Goal: Information Seeking & Learning: Learn about a topic

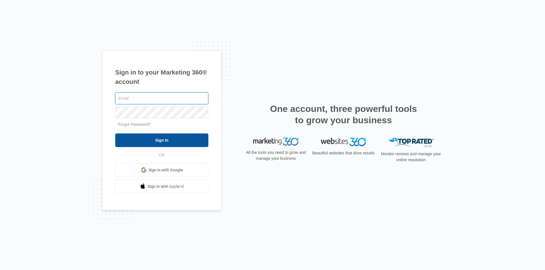
type input "[PERSON_NAME][EMAIL_ADDRESS][DOMAIN_NAME]"
click at [157, 136] on input "Sign In" at bounding box center [161, 141] width 93 height 14
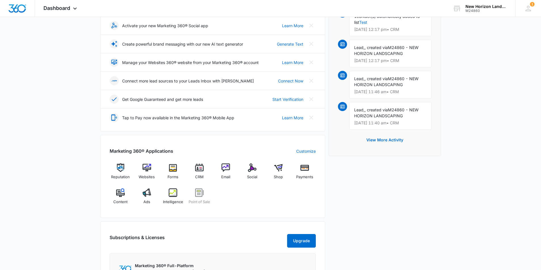
scroll to position [107, 0]
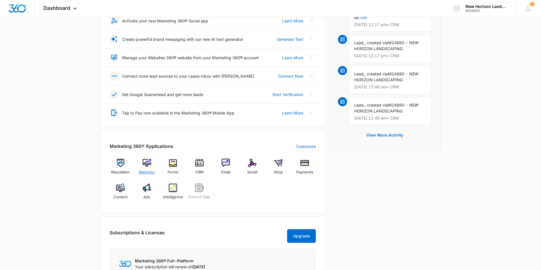
click at [148, 174] on span "Websites" at bounding box center [147, 173] width 16 height 6
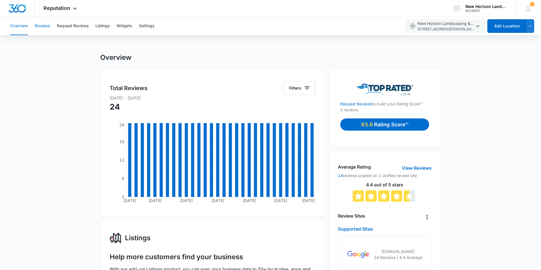
click at [37, 24] on button "Reviews" at bounding box center [42, 26] width 15 height 18
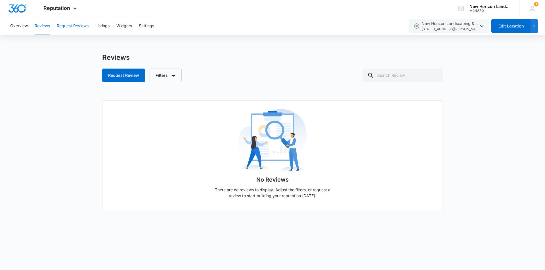
click at [76, 24] on button "Request Reviews" at bounding box center [73, 26] width 32 height 18
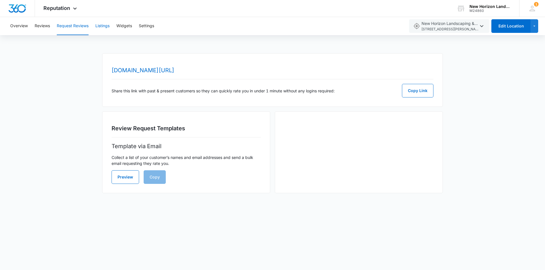
click at [106, 24] on button "Listings" at bounding box center [102, 26] width 14 height 18
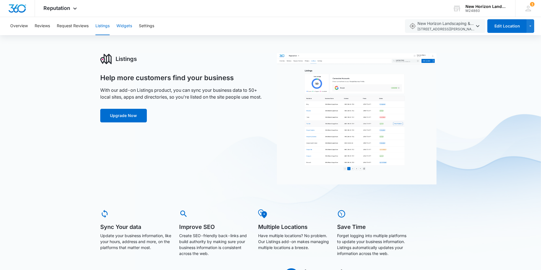
click at [126, 24] on button "Widgets" at bounding box center [124, 26] width 16 height 18
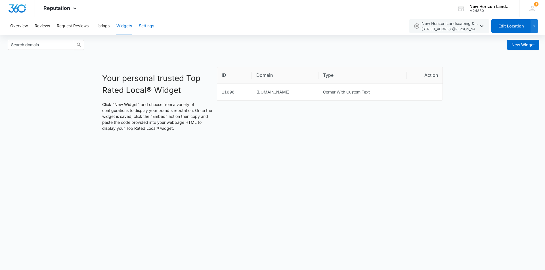
click at [142, 28] on button "Settings" at bounding box center [146, 26] width 15 height 18
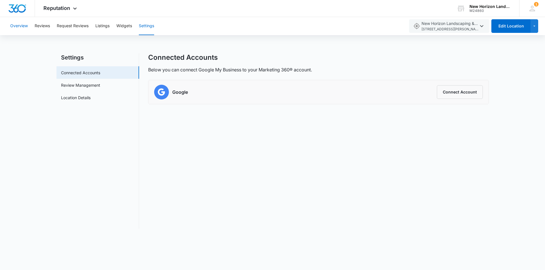
click at [24, 26] on button "Overview" at bounding box center [19, 26] width 18 height 18
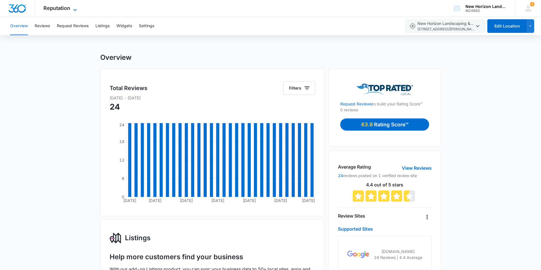
click at [72, 9] on icon at bounding box center [75, 10] width 7 height 7
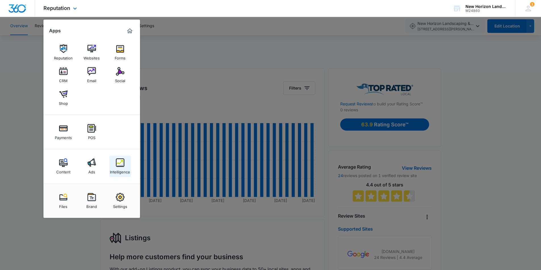
click at [118, 164] on img at bounding box center [120, 163] width 9 height 9
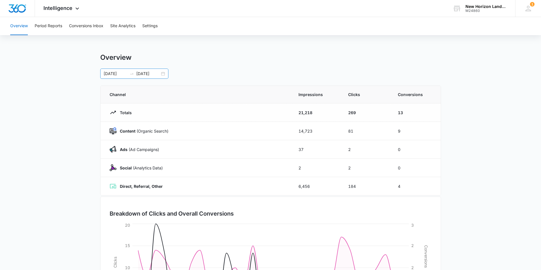
click at [164, 76] on div "08/16/2024 09/15/2024" at bounding box center [134, 74] width 68 height 10
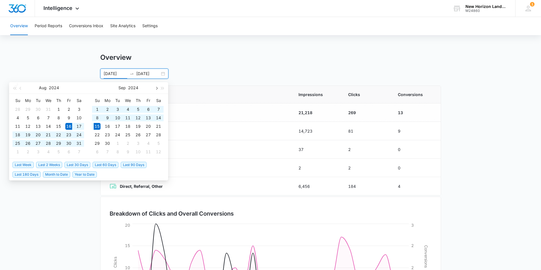
click at [157, 89] on span "button" at bounding box center [156, 88] width 3 height 3
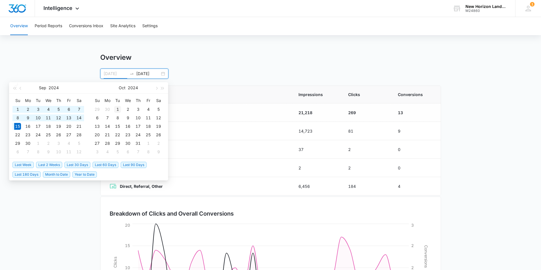
type input "10/01/2024"
click at [119, 111] on div "1" at bounding box center [117, 109] width 7 height 7
type input "10/11/2024"
type input "10/05/2024"
type input "10/09/2024"
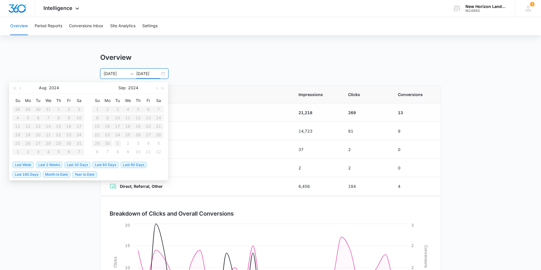
type input "10/01/2024"
type input "10/06/2024"
click at [31, 166] on span "Last Week" at bounding box center [22, 165] width 21 height 6
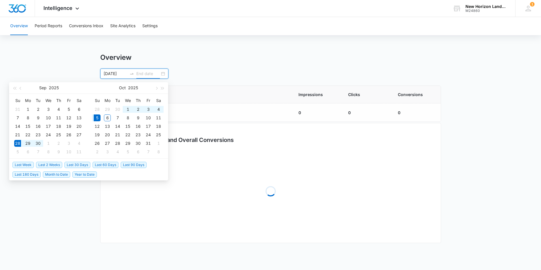
type input "09/28/2025"
type input "10/05/2025"
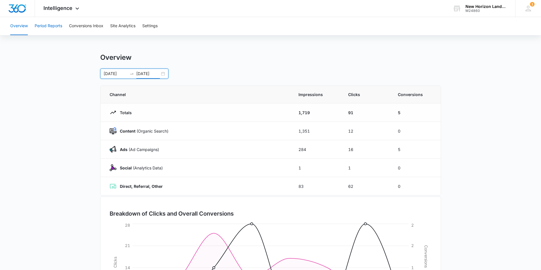
click at [57, 23] on button "Period Reports" at bounding box center [49, 26] width 28 height 18
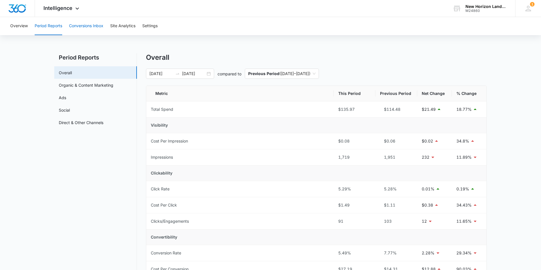
click at [76, 23] on button "Conversions Inbox" at bounding box center [86, 26] width 34 height 18
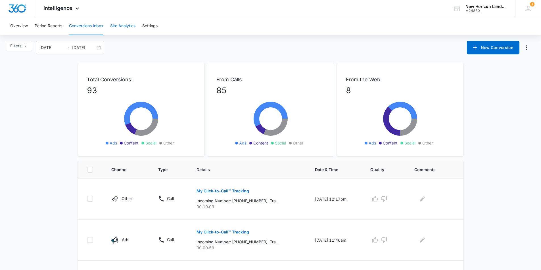
click at [123, 23] on button "Site Analytics" at bounding box center [122, 26] width 25 height 18
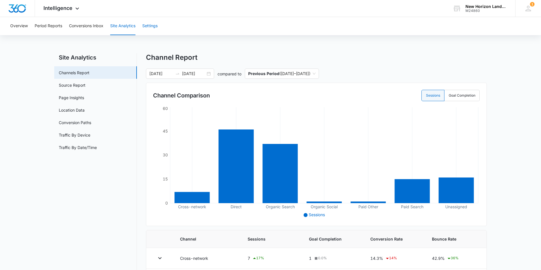
click at [152, 23] on button "Settings" at bounding box center [149, 26] width 15 height 18
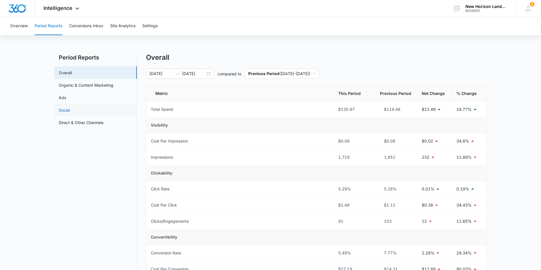
click at [70, 107] on link "Social" at bounding box center [64, 110] width 11 height 6
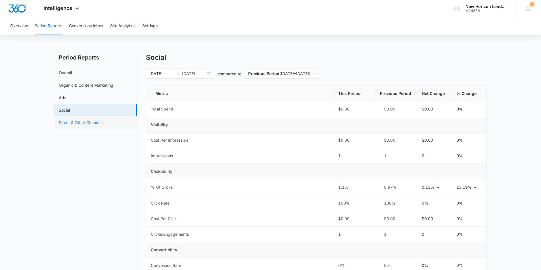
click at [84, 122] on link "Direct & Other Channels" at bounding box center [81, 123] width 45 height 6
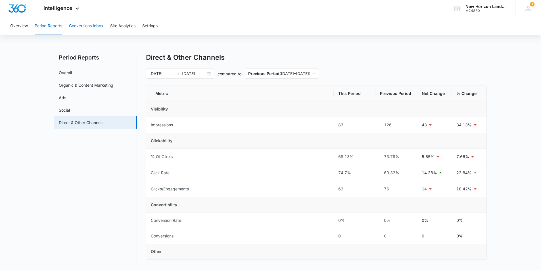
click at [79, 22] on button "Conversions Inbox" at bounding box center [86, 26] width 34 height 18
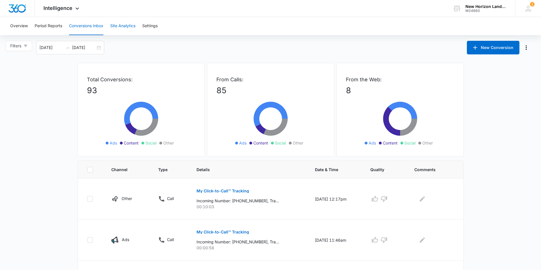
click at [121, 26] on button "Site Analytics" at bounding box center [122, 26] width 25 height 18
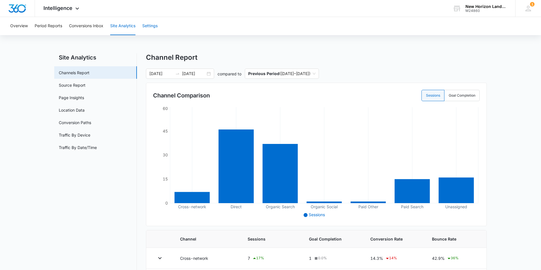
click at [149, 26] on button "Settings" at bounding box center [149, 26] width 15 height 18
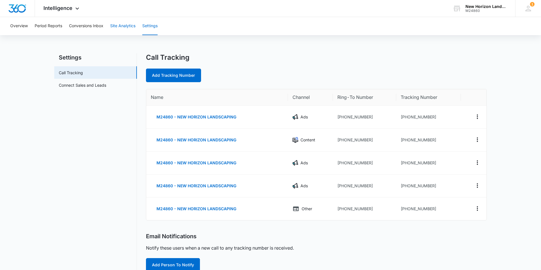
click at [122, 24] on button "Site Analytics" at bounding box center [122, 26] width 25 height 18
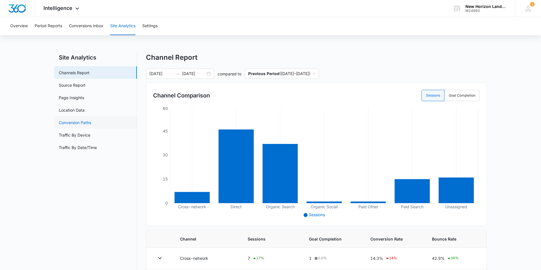
click at [71, 123] on link "Conversion Paths" at bounding box center [75, 123] width 32 height 6
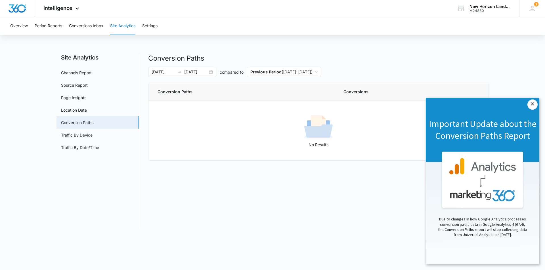
click at [532, 103] on link "×" at bounding box center [532, 105] width 10 height 10
